Goal: Task Accomplishment & Management: Manage account settings

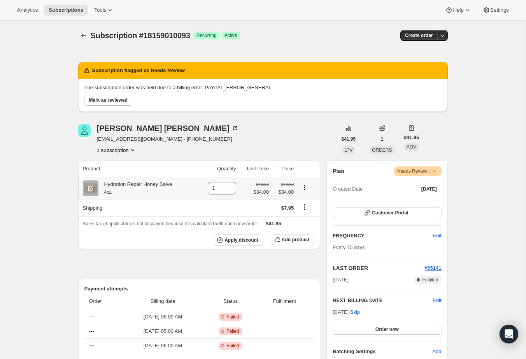
scroll to position [30, 0]
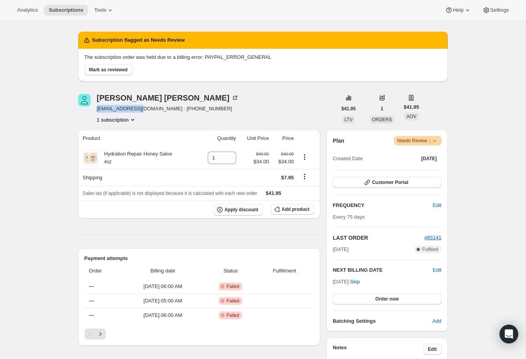
drag, startPoint x: 139, startPoint y: 109, endPoint x: 96, endPoint y: 109, distance: 42.8
click at [96, 109] on div "[PERSON_NAME] [EMAIL_ADDRESS][DOMAIN_NAME] · [PHONE_NUMBER] 1 subscription" at bounding box center [207, 109] width 259 height 30
copy span "[EMAIL_ADDRESS][DOMAIN_NAME]"
click at [102, 333] on icon "Next" at bounding box center [101, 334] width 8 height 8
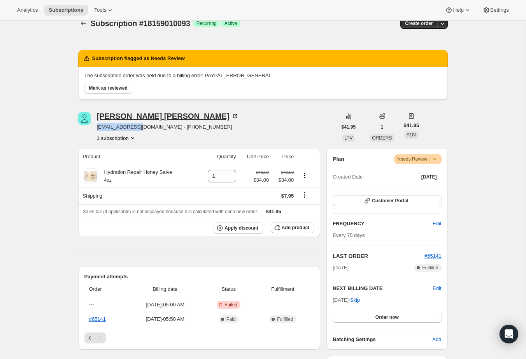
scroll to position [11, 0]
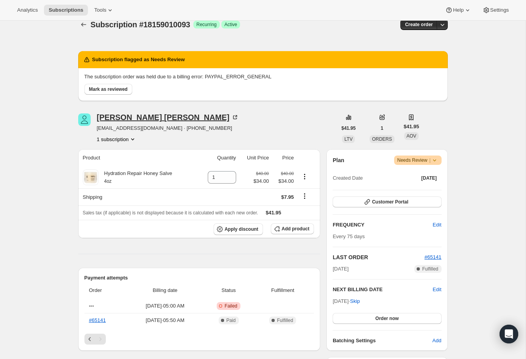
click at [136, 118] on div "[PERSON_NAME]" at bounding box center [168, 117] width 142 height 8
click at [439, 158] on span "Warning Needs Review |" at bounding box center [418, 159] width 48 height 9
click at [421, 188] on span "Cancel subscription" at bounding box center [416, 188] width 44 height 6
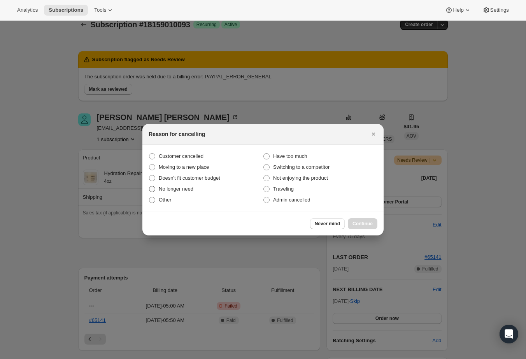
click at [181, 192] on span "No longer need" at bounding box center [176, 189] width 35 height 8
click at [150, 186] on input "No longer need" at bounding box center [149, 186] width 0 height 0
radio input "true"
click at [374, 225] on button "Continue" at bounding box center [363, 223] width 30 height 11
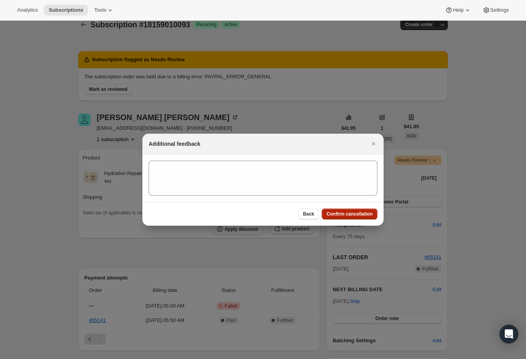
click at [351, 208] on button "Confirm cancellation" at bounding box center [350, 213] width 56 height 11
